Goal: Book appointment/travel/reservation

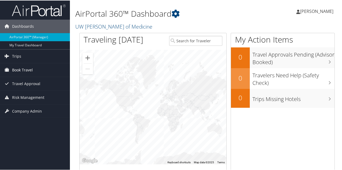
click at [38, 69] on link "Book Travel" at bounding box center [35, 69] width 70 height 13
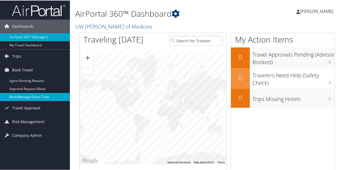
click at [32, 96] on link "Book/Manage Online Trips" at bounding box center [35, 96] width 70 height 8
